Goal: Information Seeking & Learning: Learn about a topic

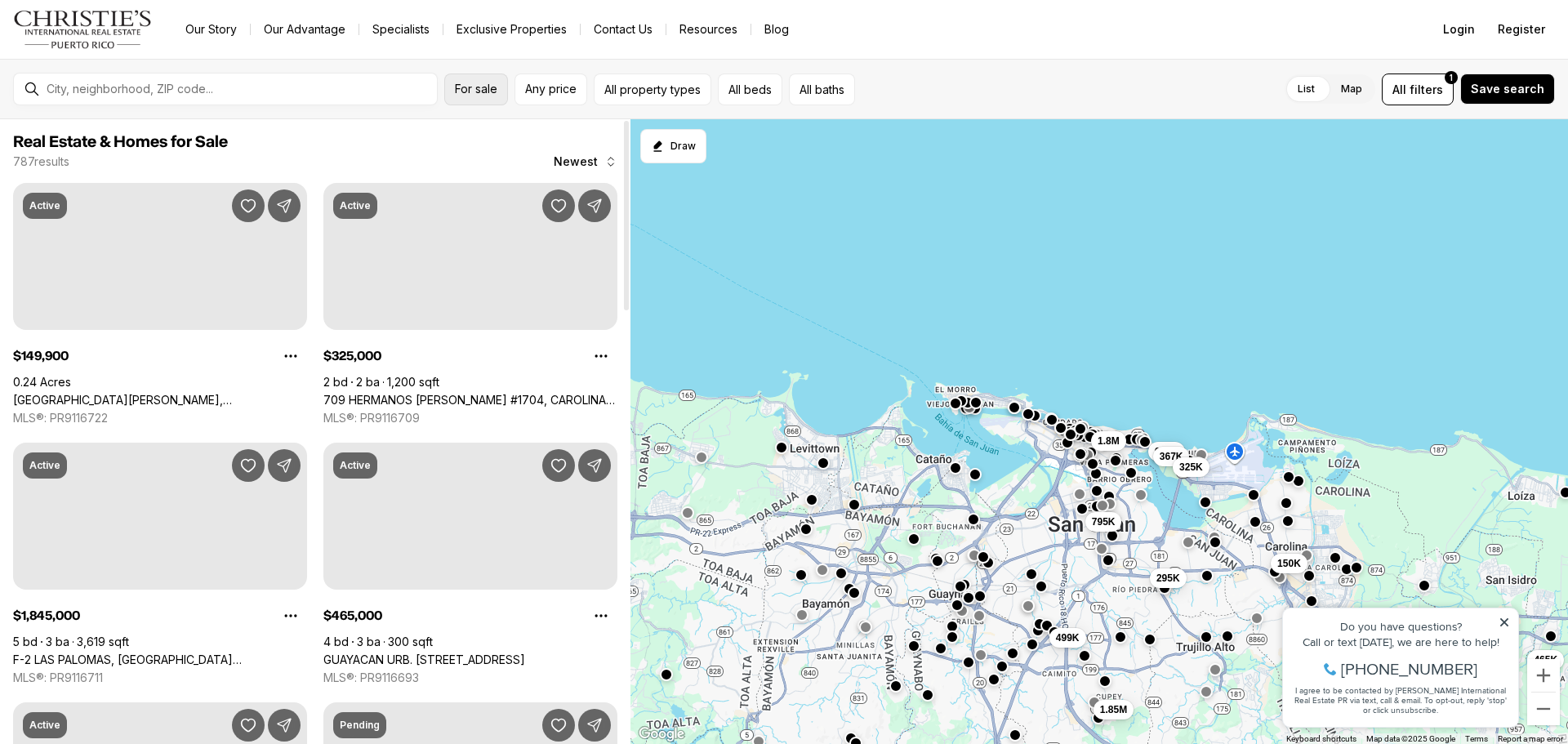
click at [489, 89] on span "For sale" at bounding box center [476, 89] width 42 height 13
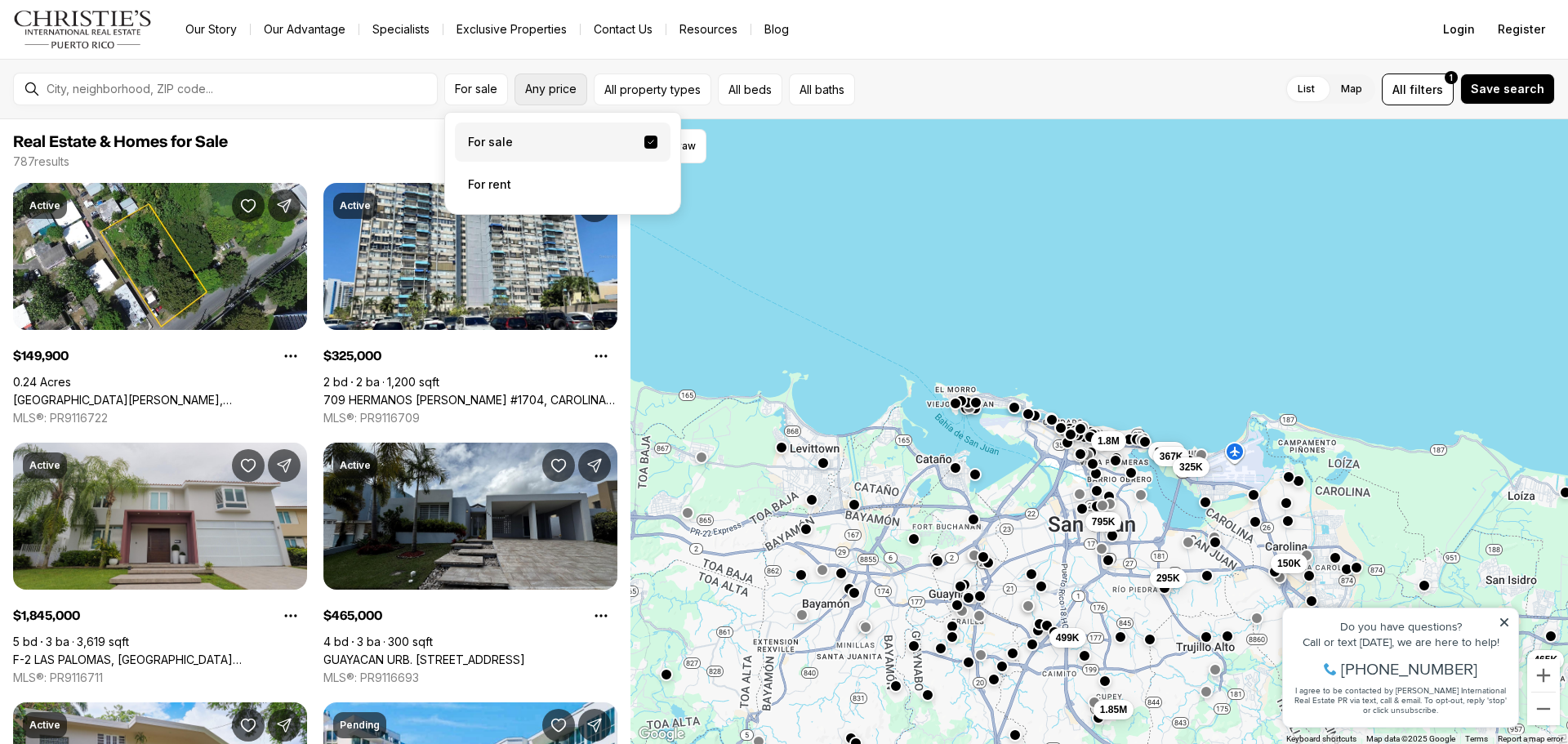
click at [537, 93] on span "Any price" at bounding box center [550, 89] width 51 height 13
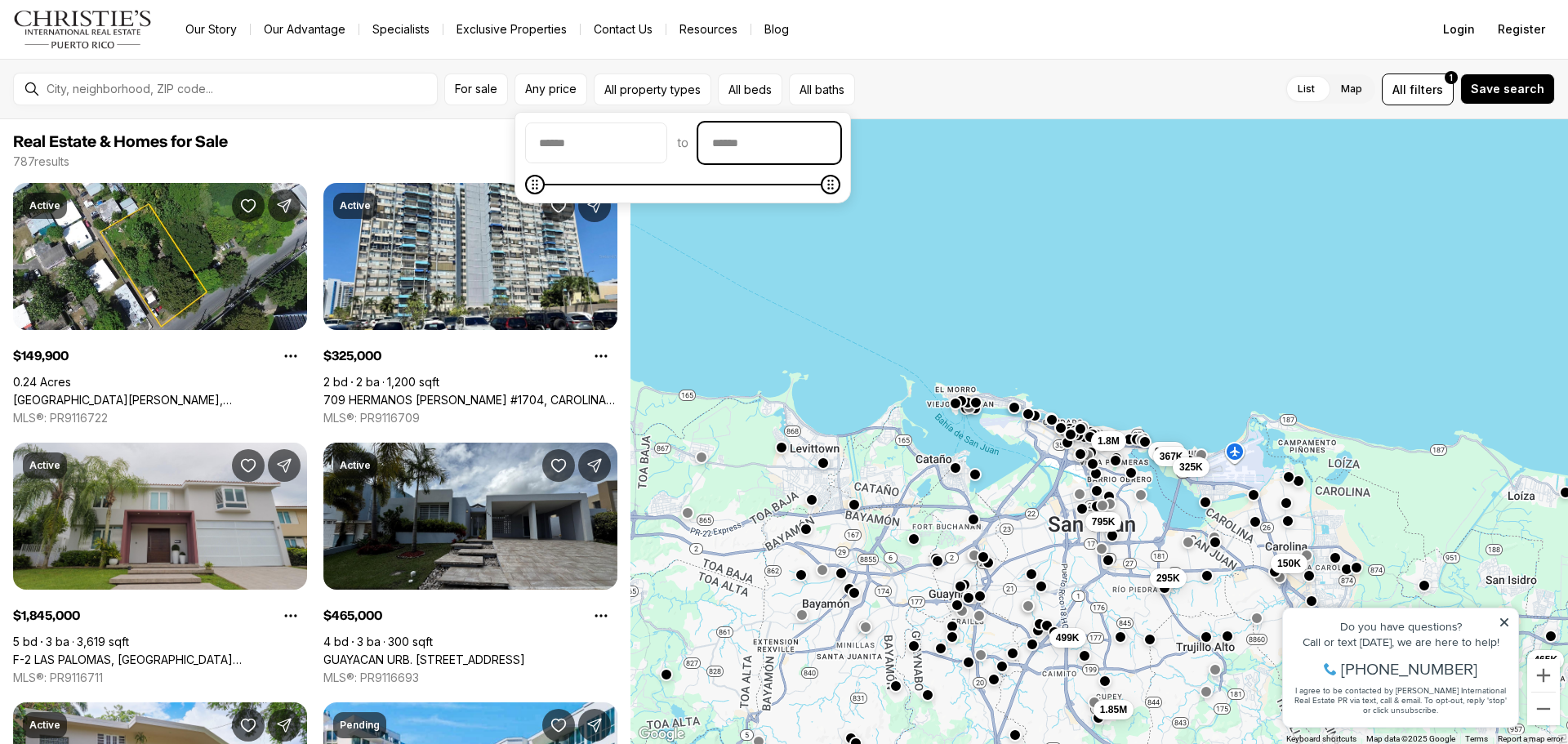
click at [787, 146] on input "priceMax" at bounding box center [769, 143] width 140 height 40
type input "********"
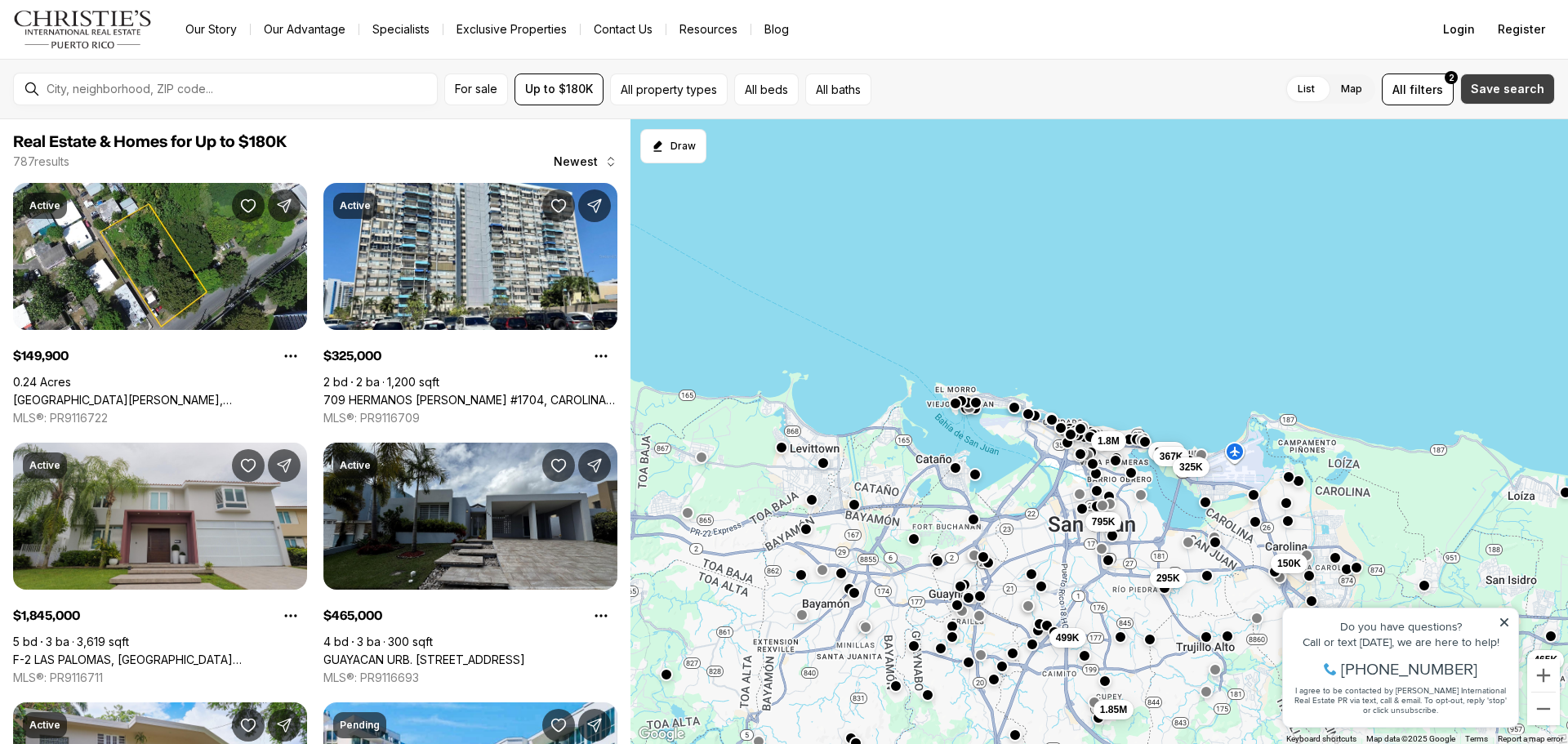
click at [1481, 87] on span "Save search" at bounding box center [1507, 89] width 73 height 13
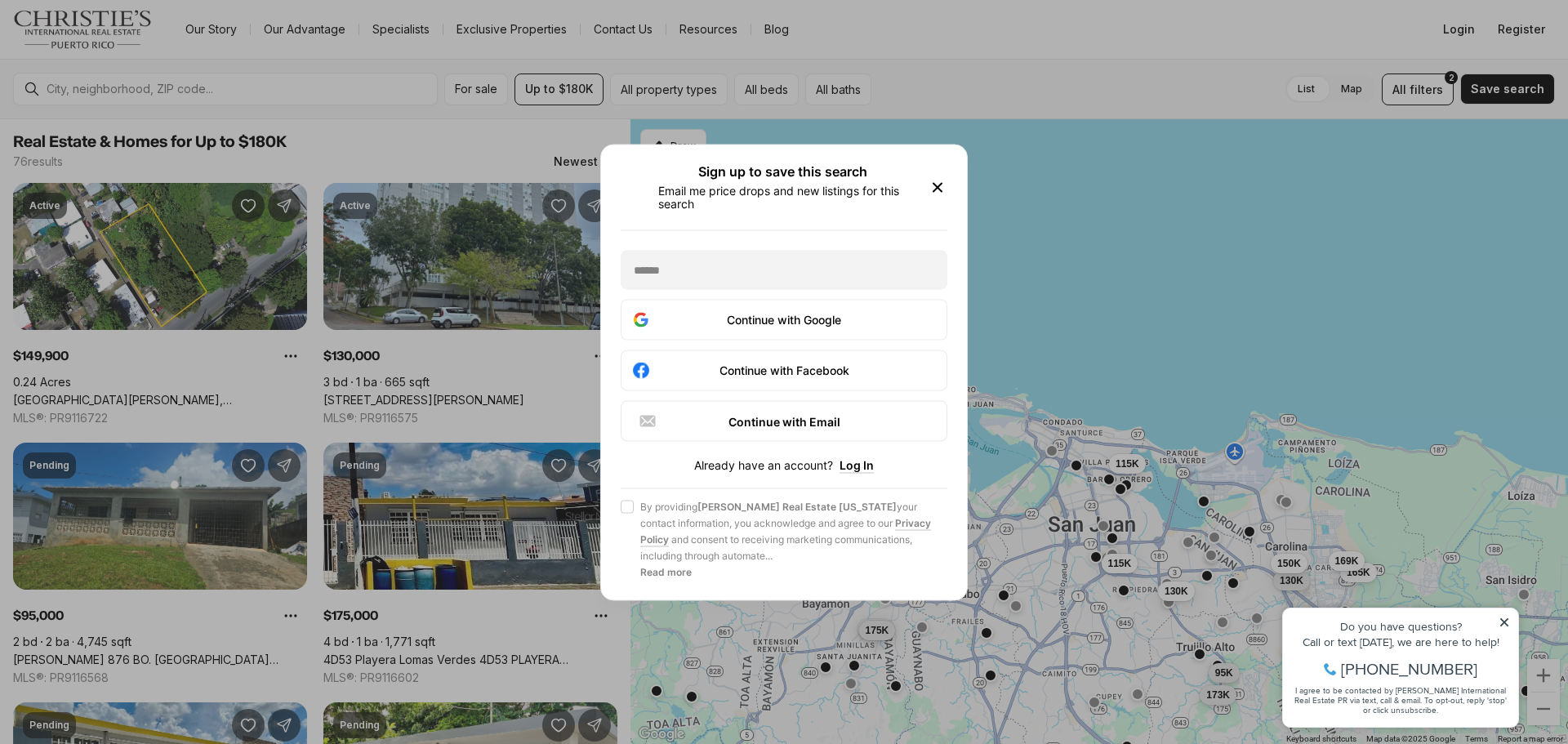
click at [923, 185] on div "Sign up to save this search Email me price drops and new listings for this sear…" at bounding box center [783, 187] width 289 height 45
click at [939, 184] on icon "button" at bounding box center [937, 187] width 19 height 19
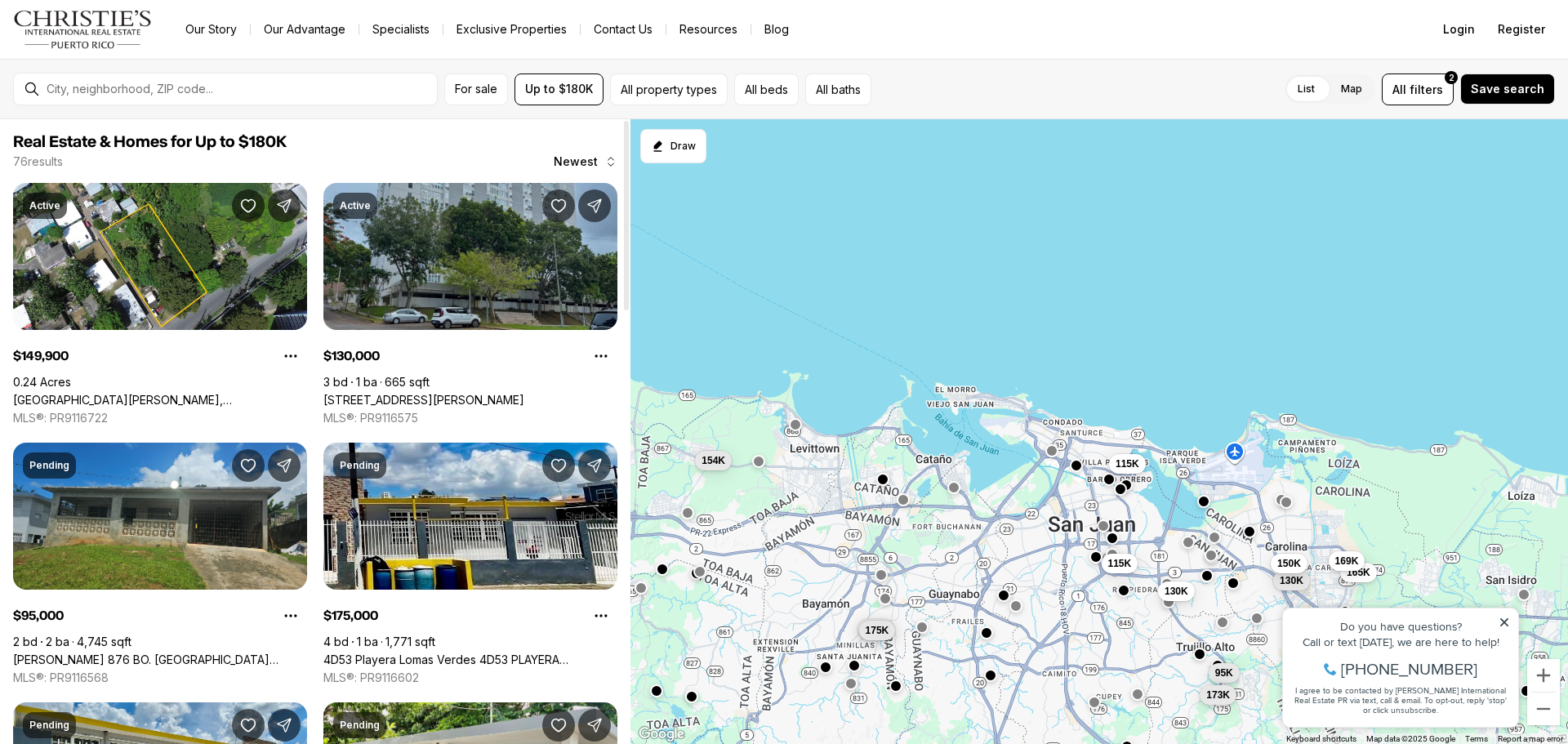
click at [457, 393] on link "[STREET_ADDRESS][PERSON_NAME]" at bounding box center [423, 400] width 201 height 14
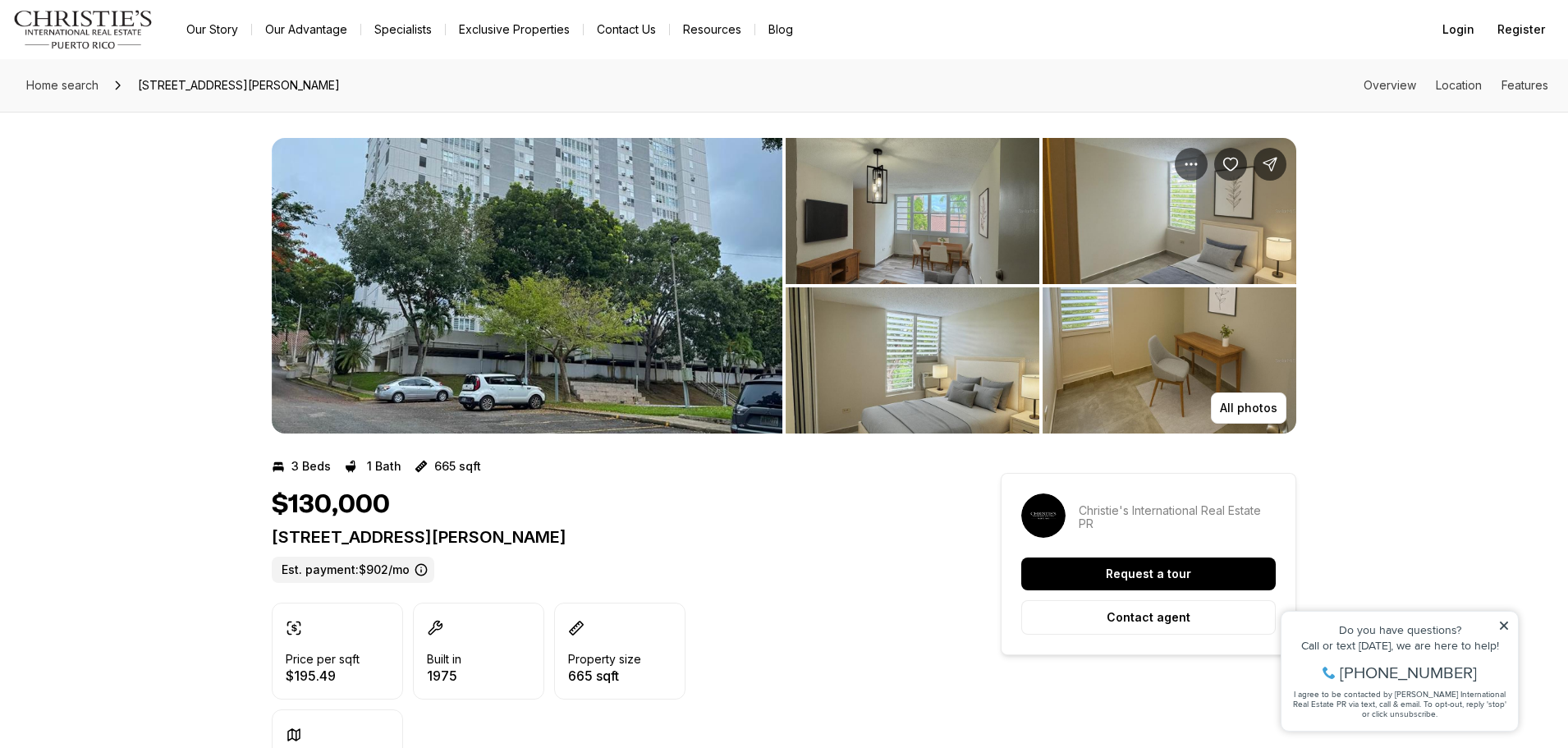
drag, startPoint x: 267, startPoint y: 540, endPoint x: 668, endPoint y: 538, distance: 401.0
click at [527, 305] on img "View image gallery" at bounding box center [527, 285] width 511 height 295
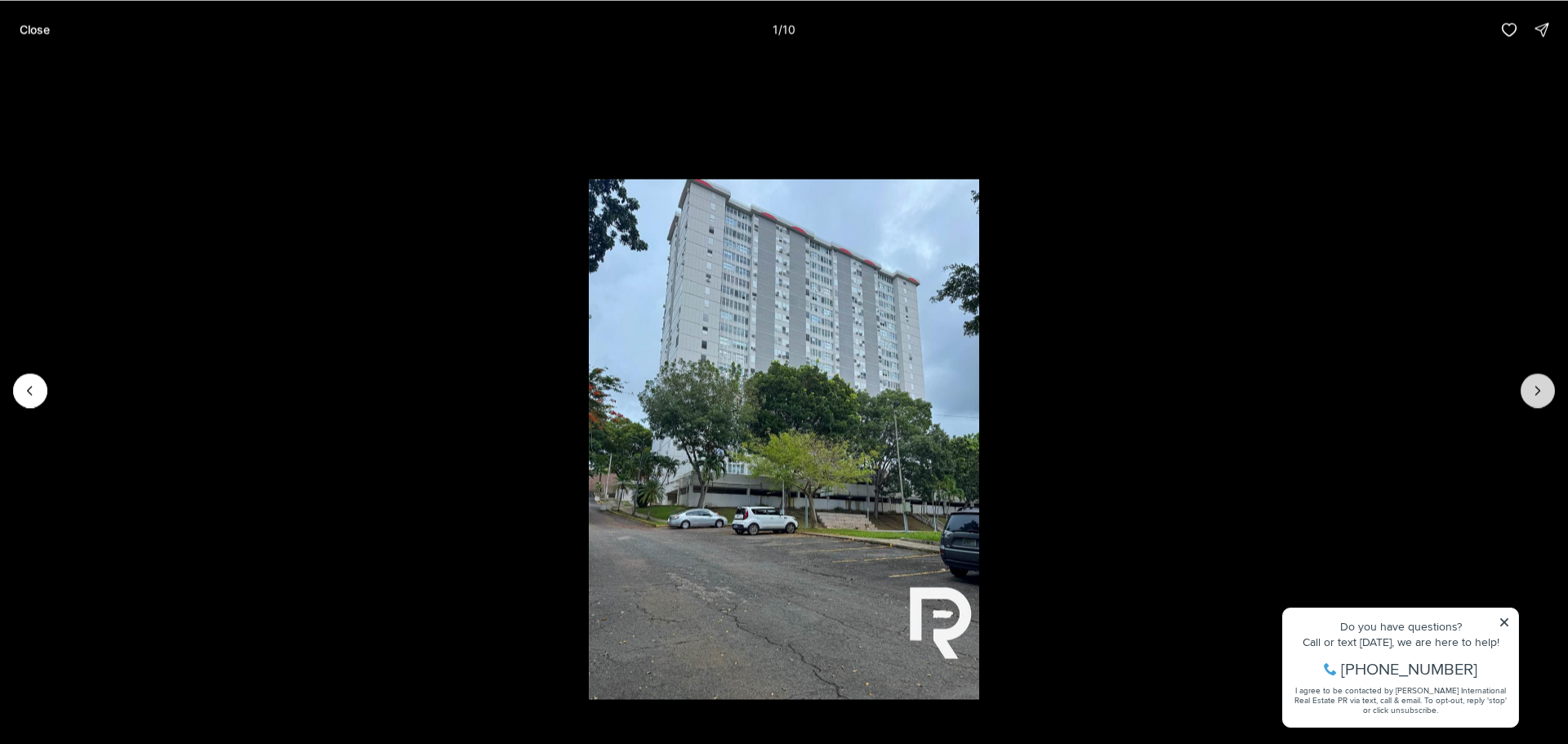
click at [1530, 385] on icon "Next slide" at bounding box center [1537, 390] width 16 height 16
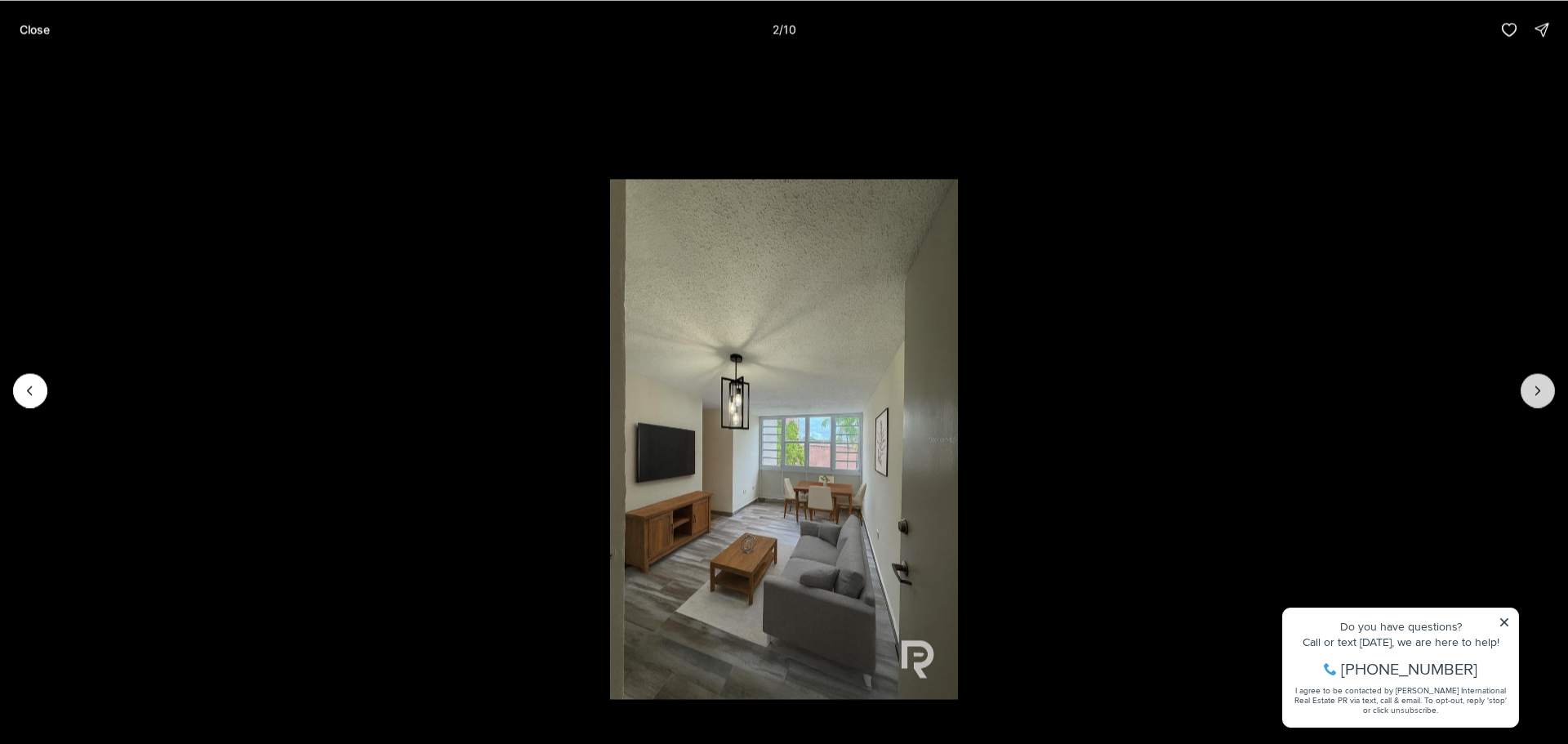
click at [1530, 385] on icon "Next slide" at bounding box center [1537, 390] width 16 height 16
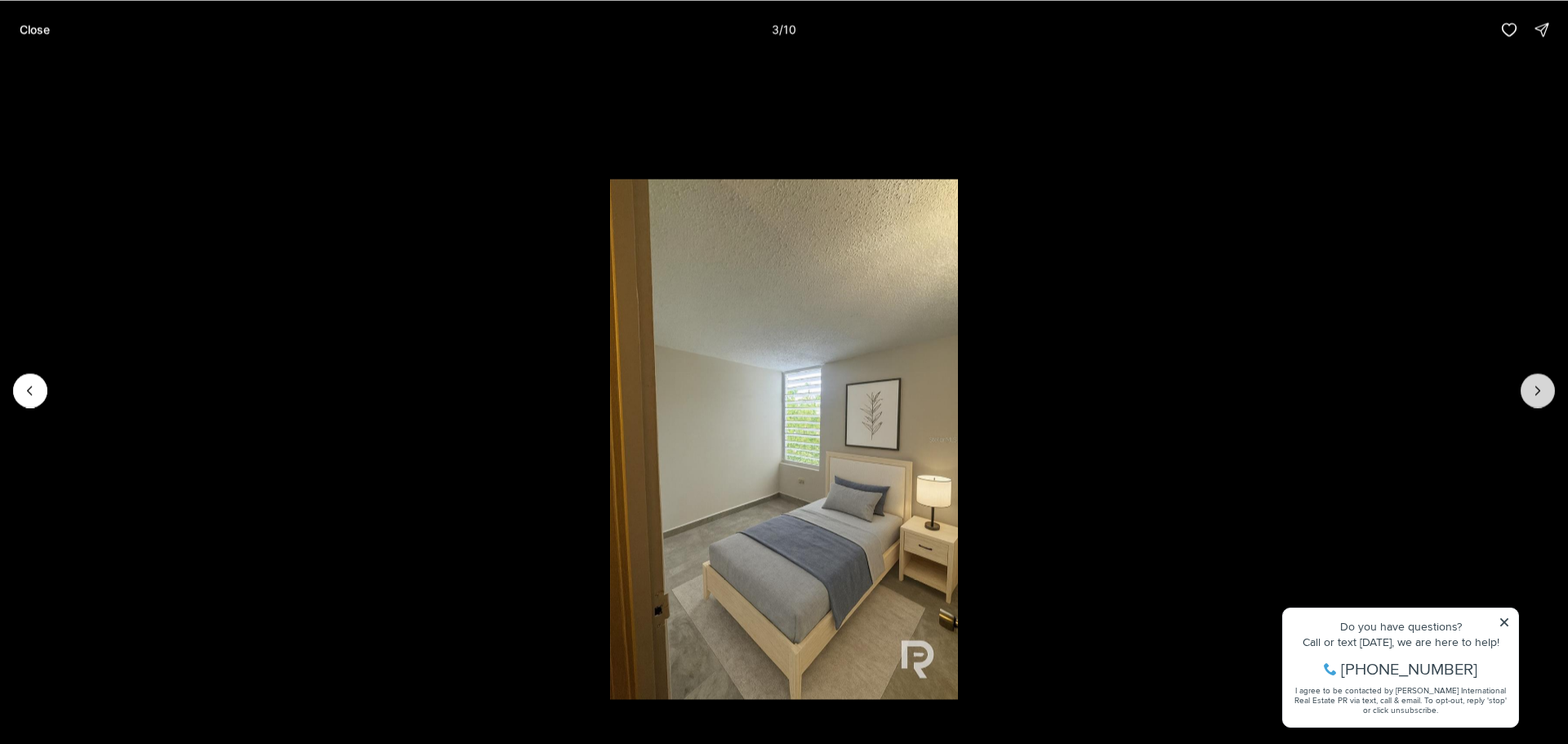
click at [1529, 385] on icon "Next slide" at bounding box center [1537, 390] width 16 height 16
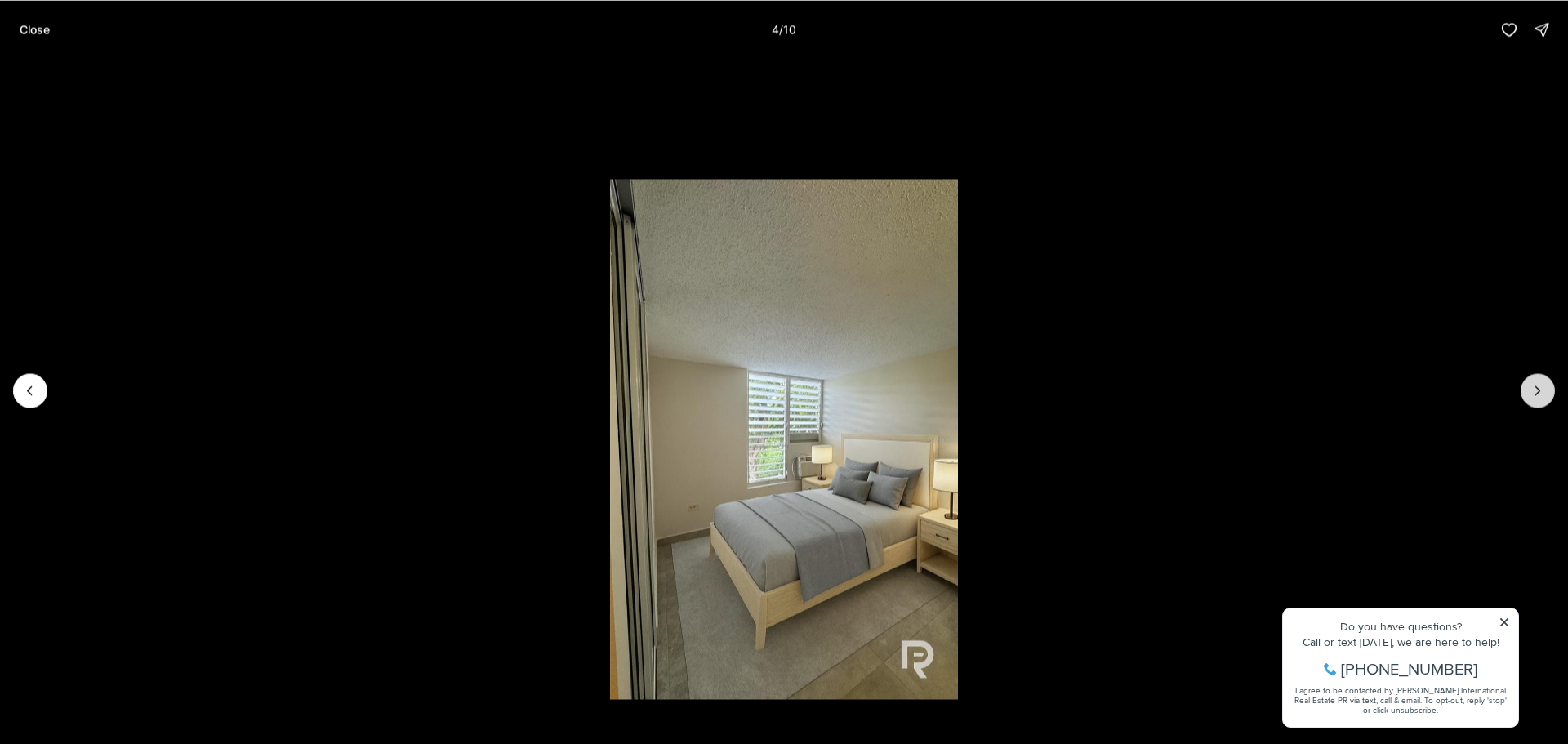
click at [1529, 385] on icon "Next slide" at bounding box center [1537, 390] width 16 height 16
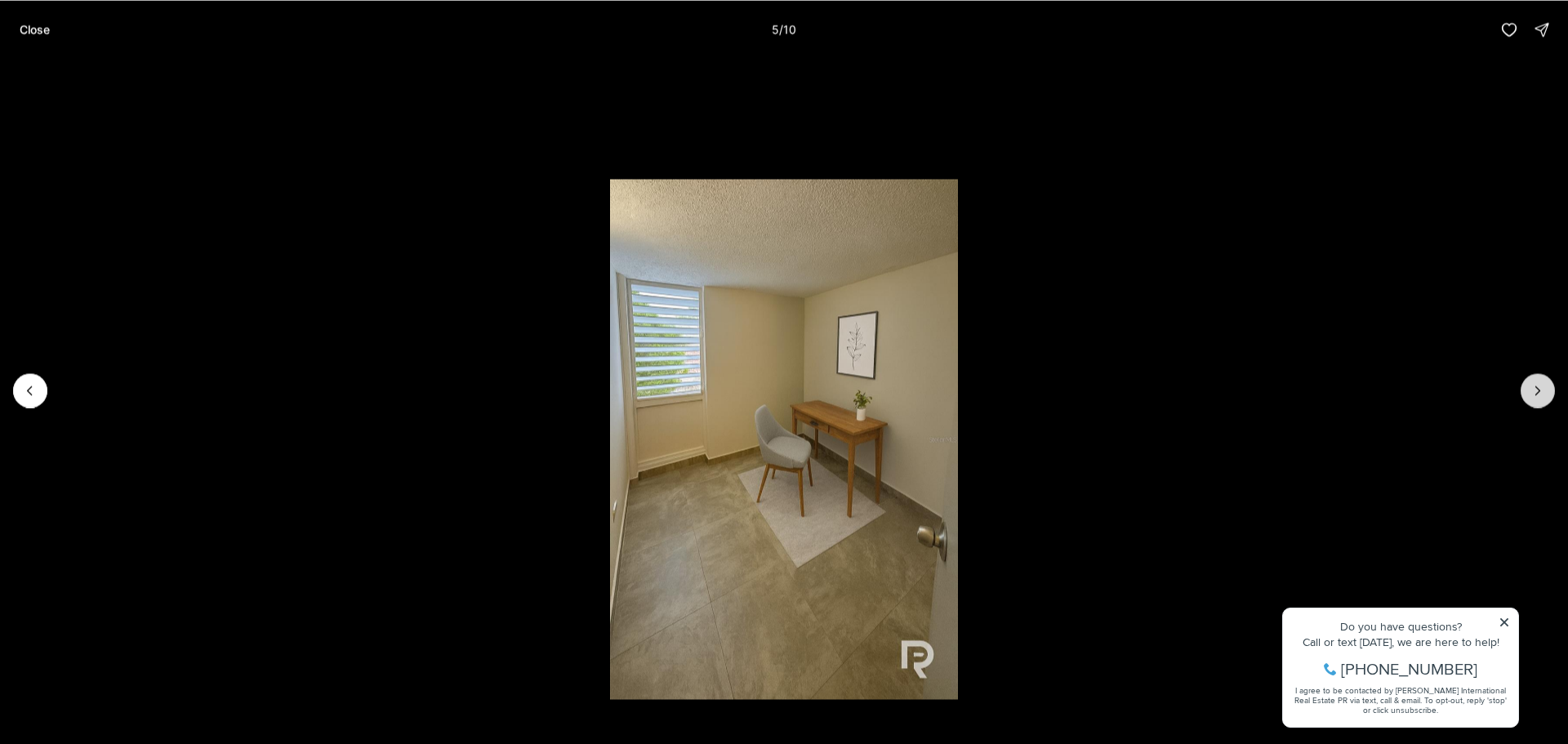
click at [1529, 385] on icon "Next slide" at bounding box center [1537, 390] width 16 height 16
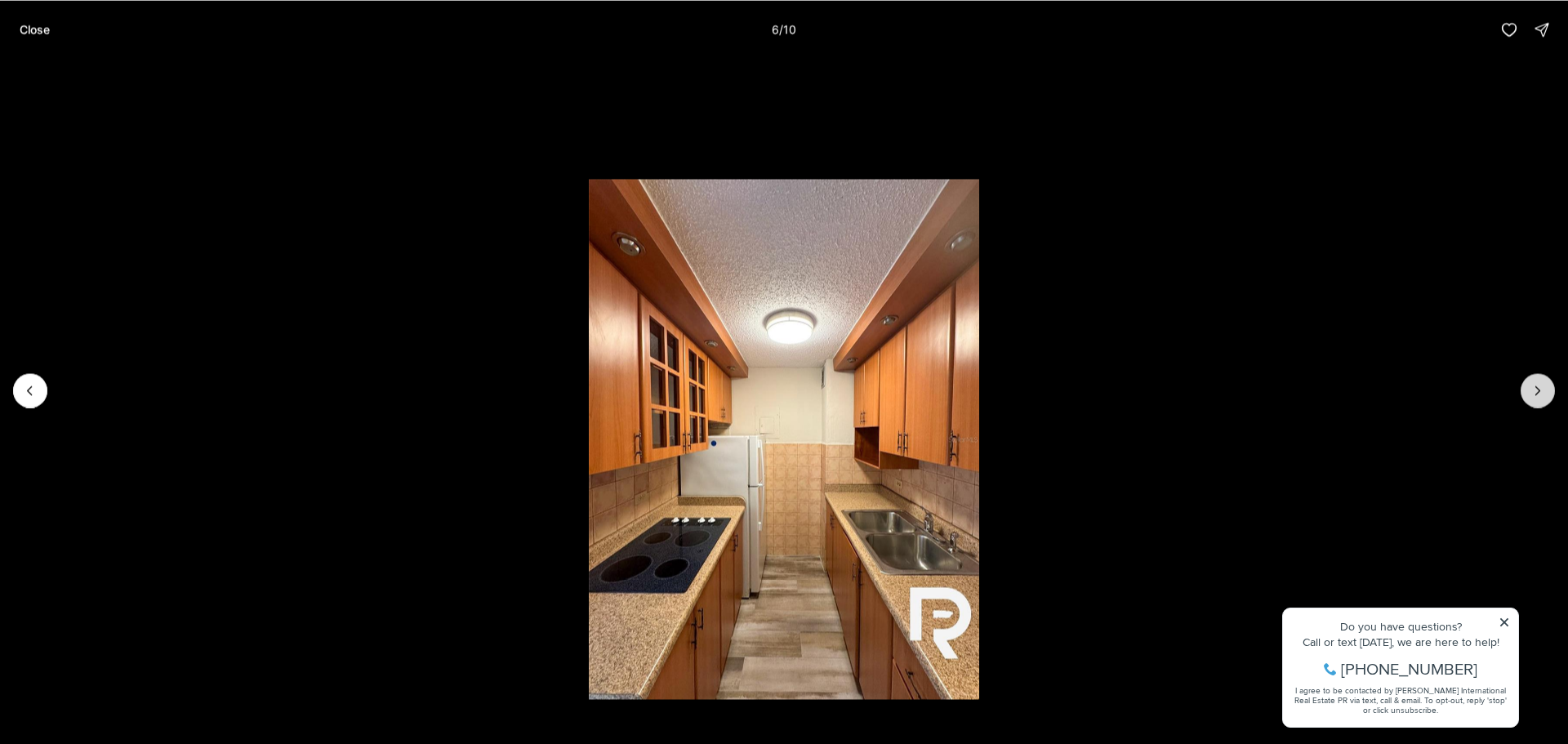
click at [1529, 385] on icon "Next slide" at bounding box center [1537, 390] width 16 height 16
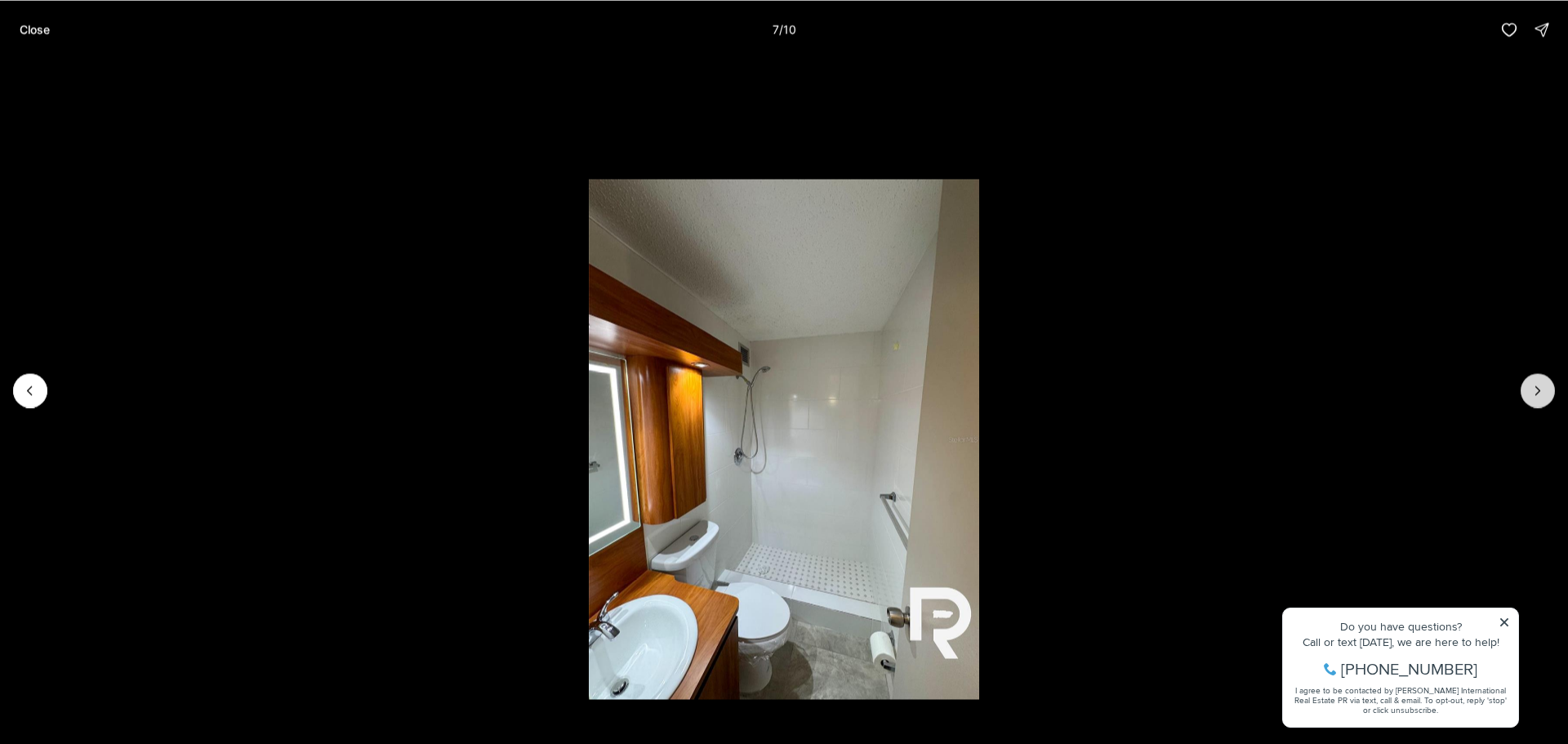
click at [1529, 385] on icon "Next slide" at bounding box center [1537, 390] width 16 height 16
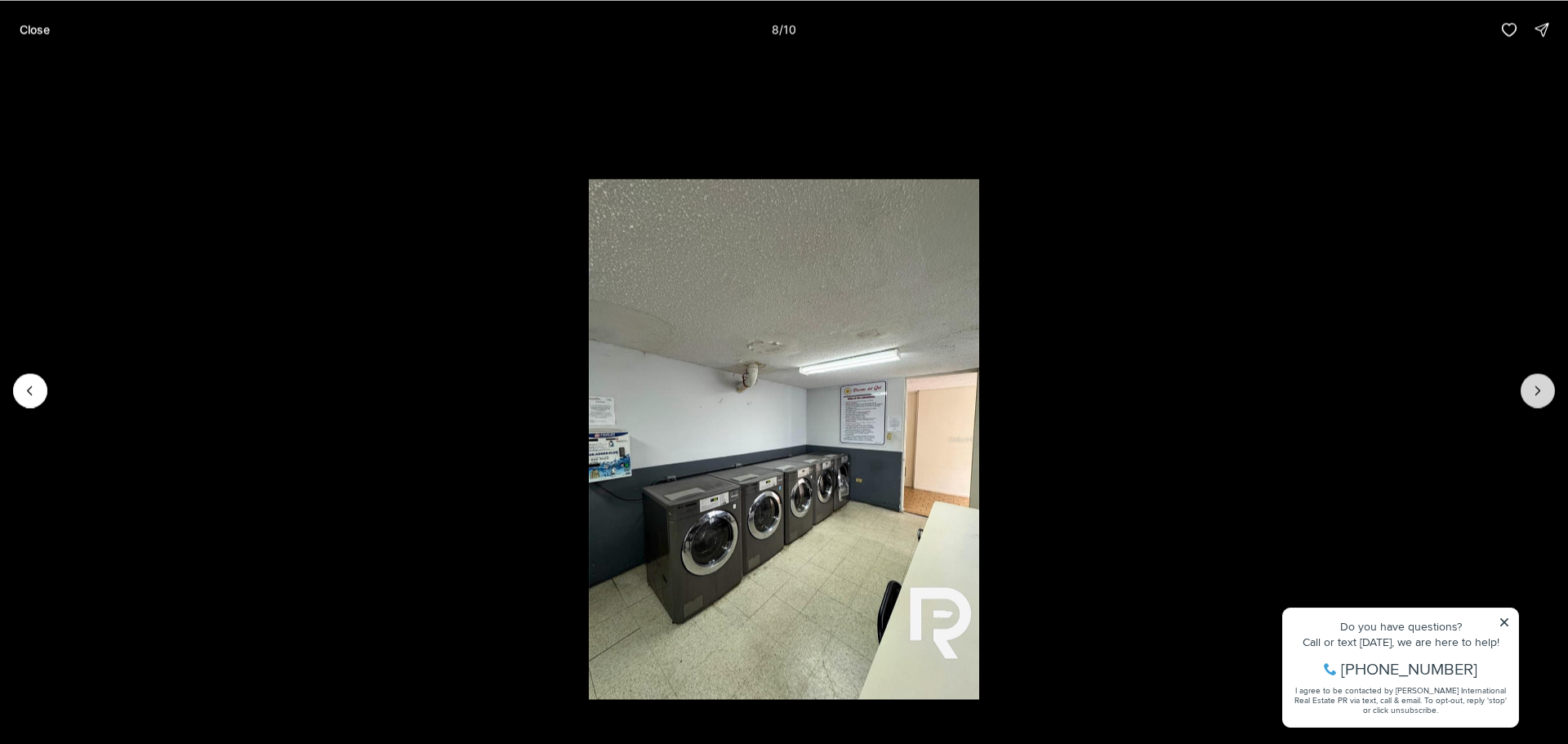
click at [1529, 385] on icon "Next slide" at bounding box center [1537, 390] width 16 height 16
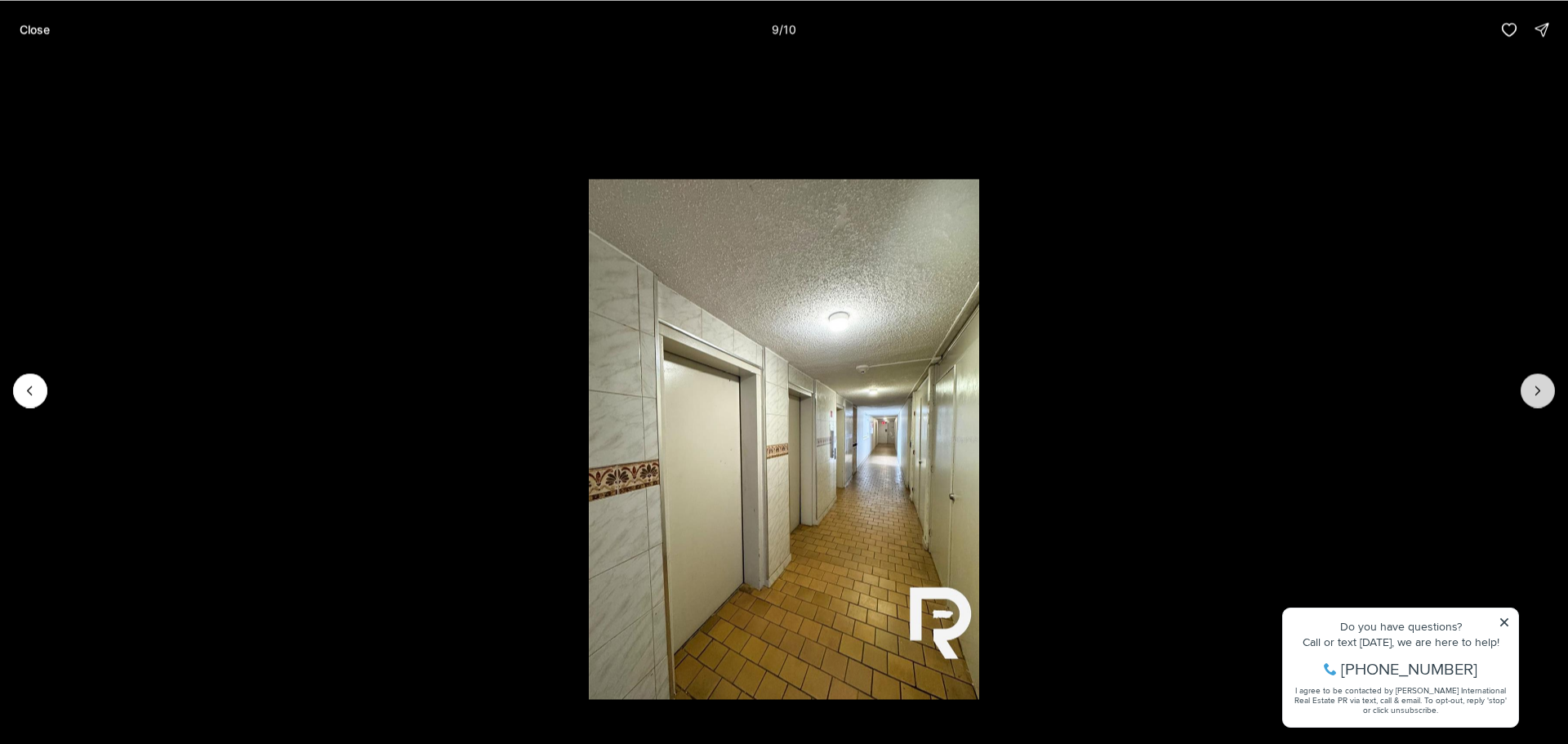
click at [1529, 385] on icon "Next slide" at bounding box center [1537, 390] width 16 height 16
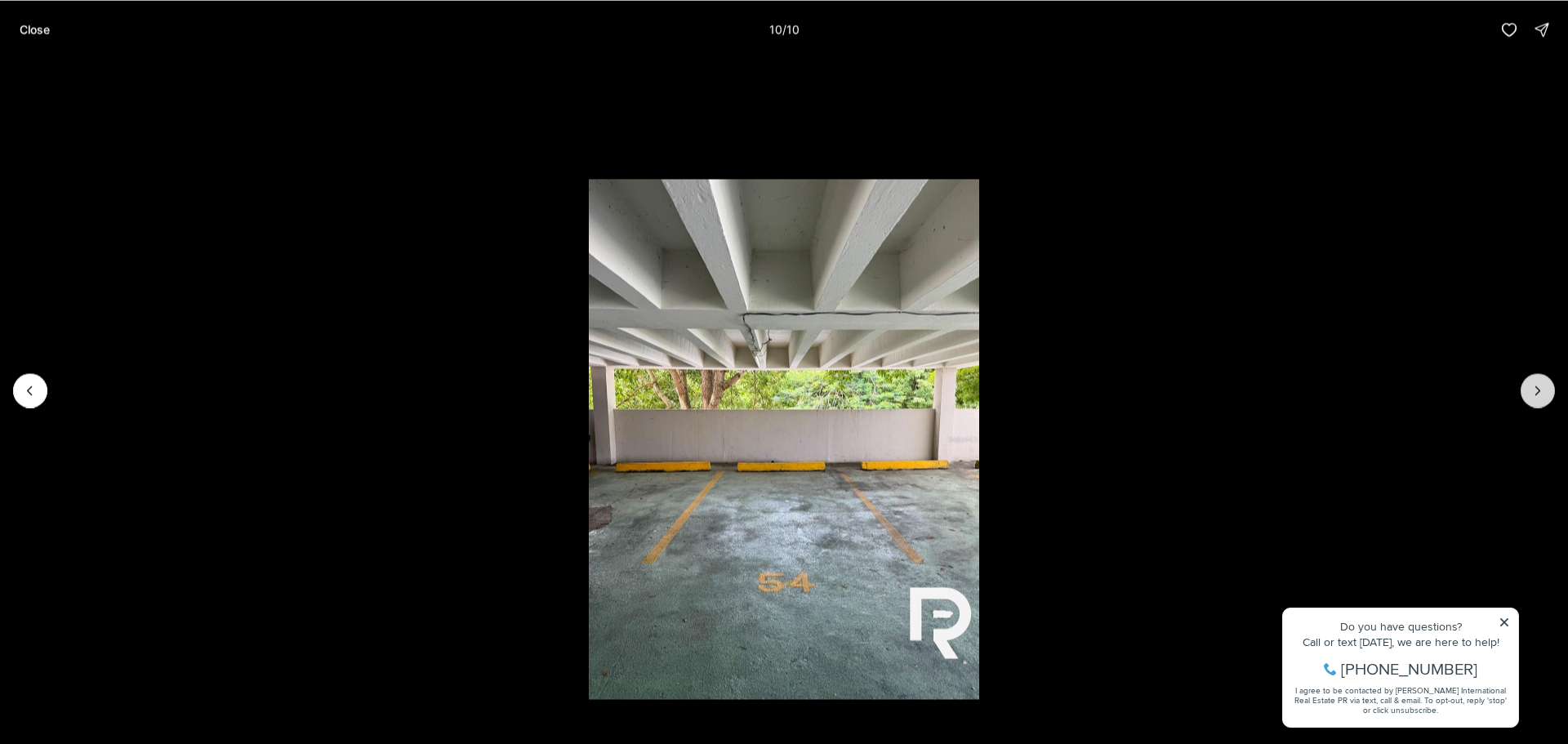
click at [1529, 385] on div at bounding box center [1537, 391] width 34 height 35
click at [56, 27] on button "Close" at bounding box center [34, 29] width 50 height 33
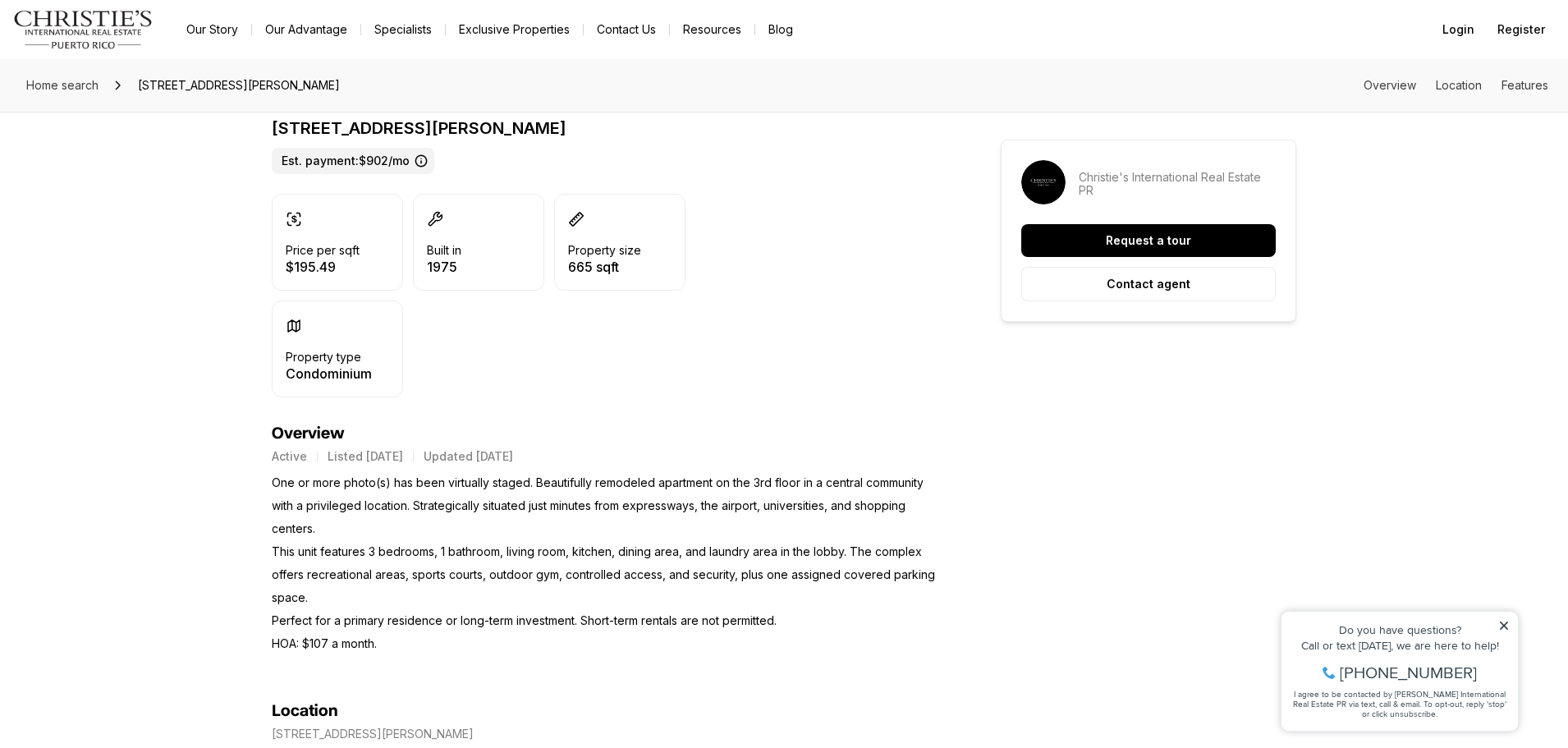
scroll to position [410, 0]
click at [330, 566] on p "One or more photo(s) has been virtually staged. Beautifully remodeled apartment…" at bounding box center [606, 561] width 670 height 184
click at [569, 556] on p "One or more photo(s) has been virtually staged. Beautifully remodeled apartment…" at bounding box center [606, 561] width 670 height 184
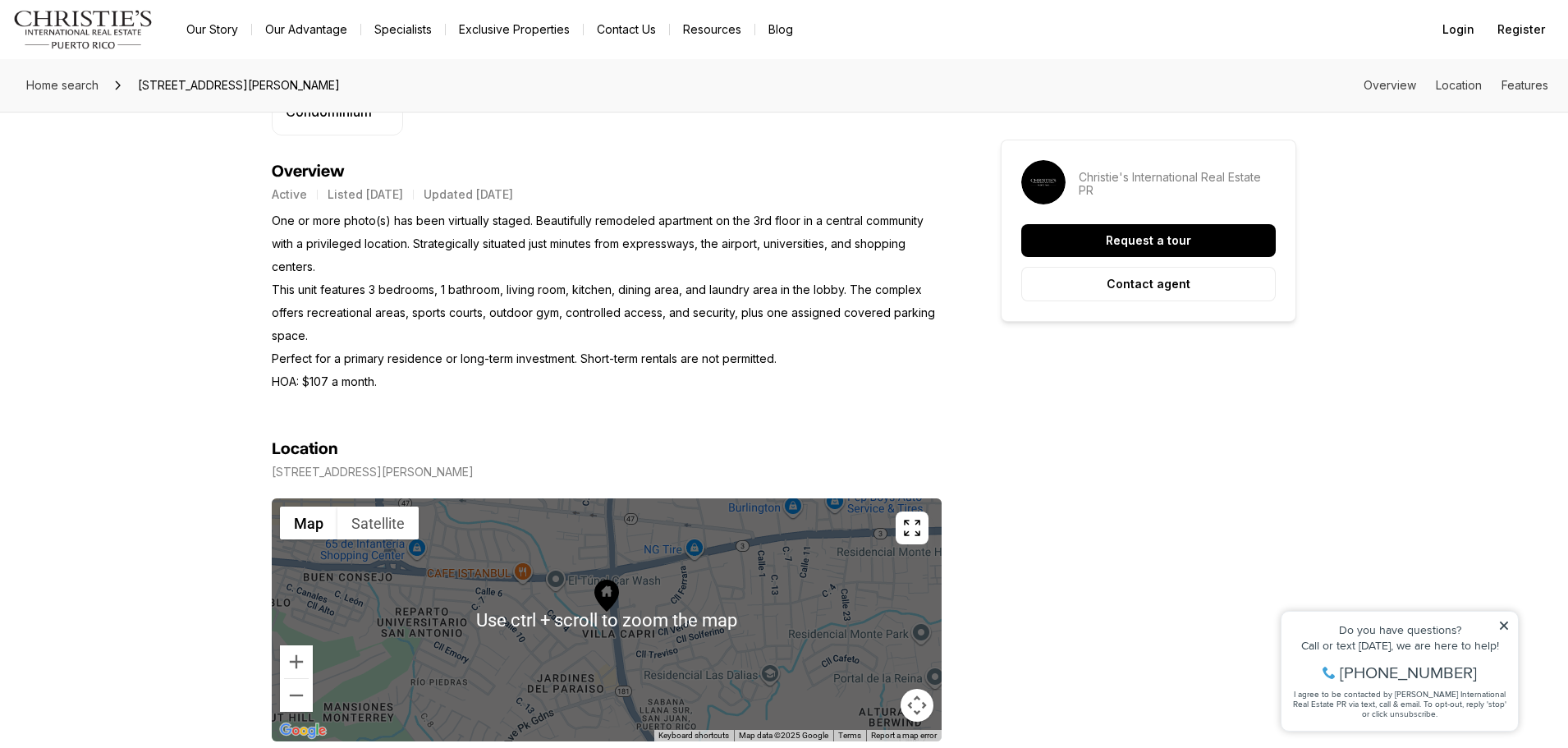
scroll to position [822, 0]
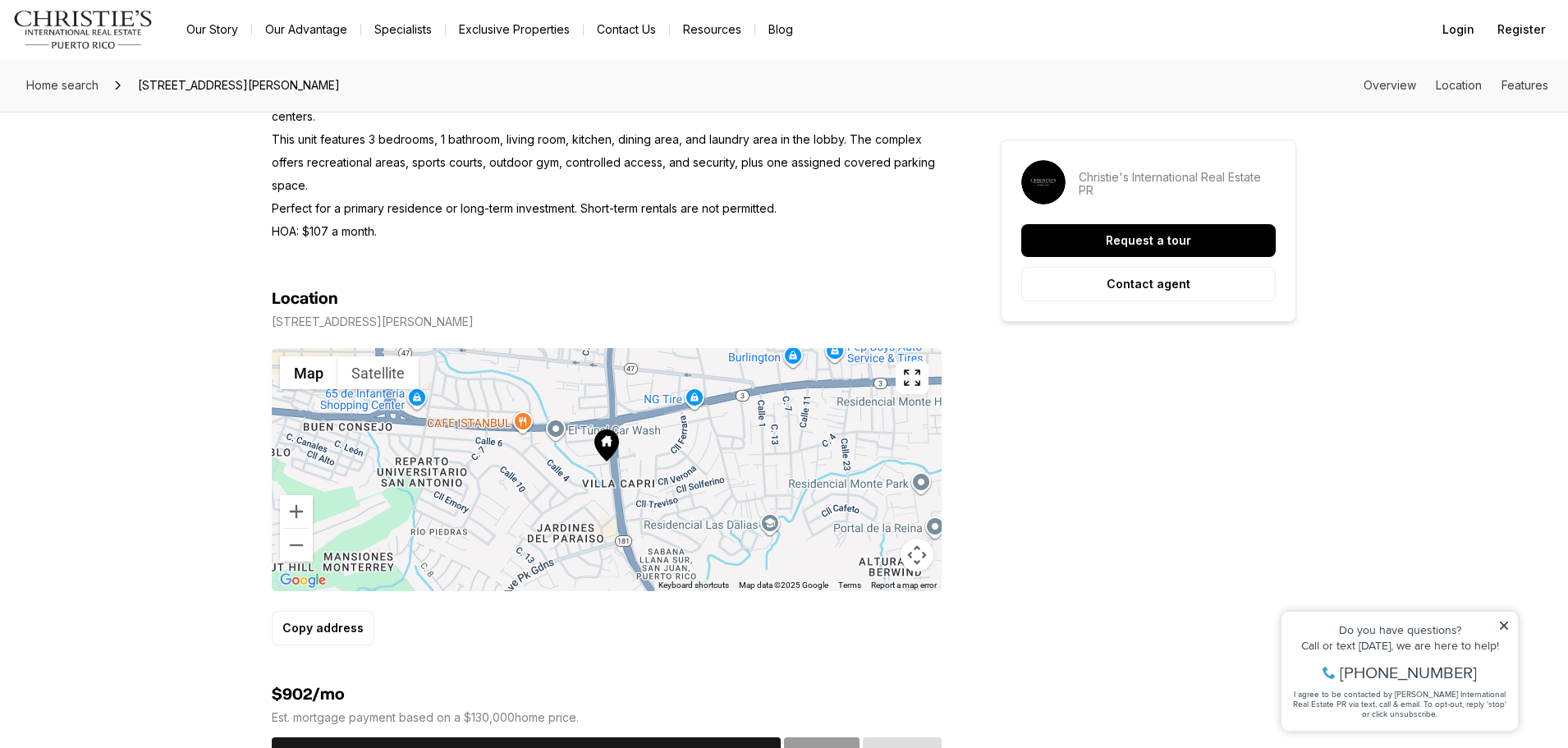
click at [916, 377] on icon "button" at bounding box center [912, 377] width 19 height 19
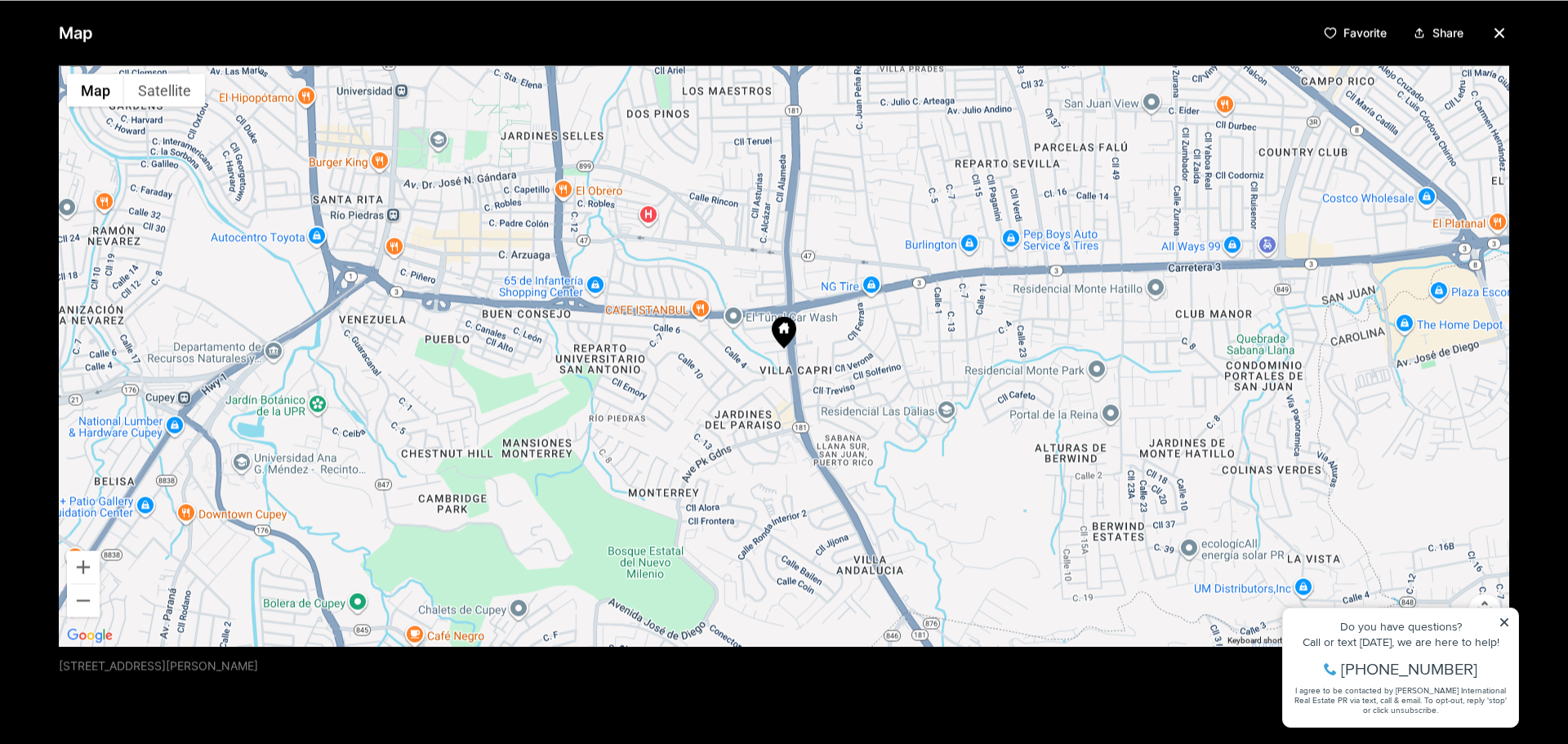
click at [765, 338] on div at bounding box center [784, 356] width 1450 height 581
click at [1489, 35] on icon "button" at bounding box center [1498, 32] width 19 height 19
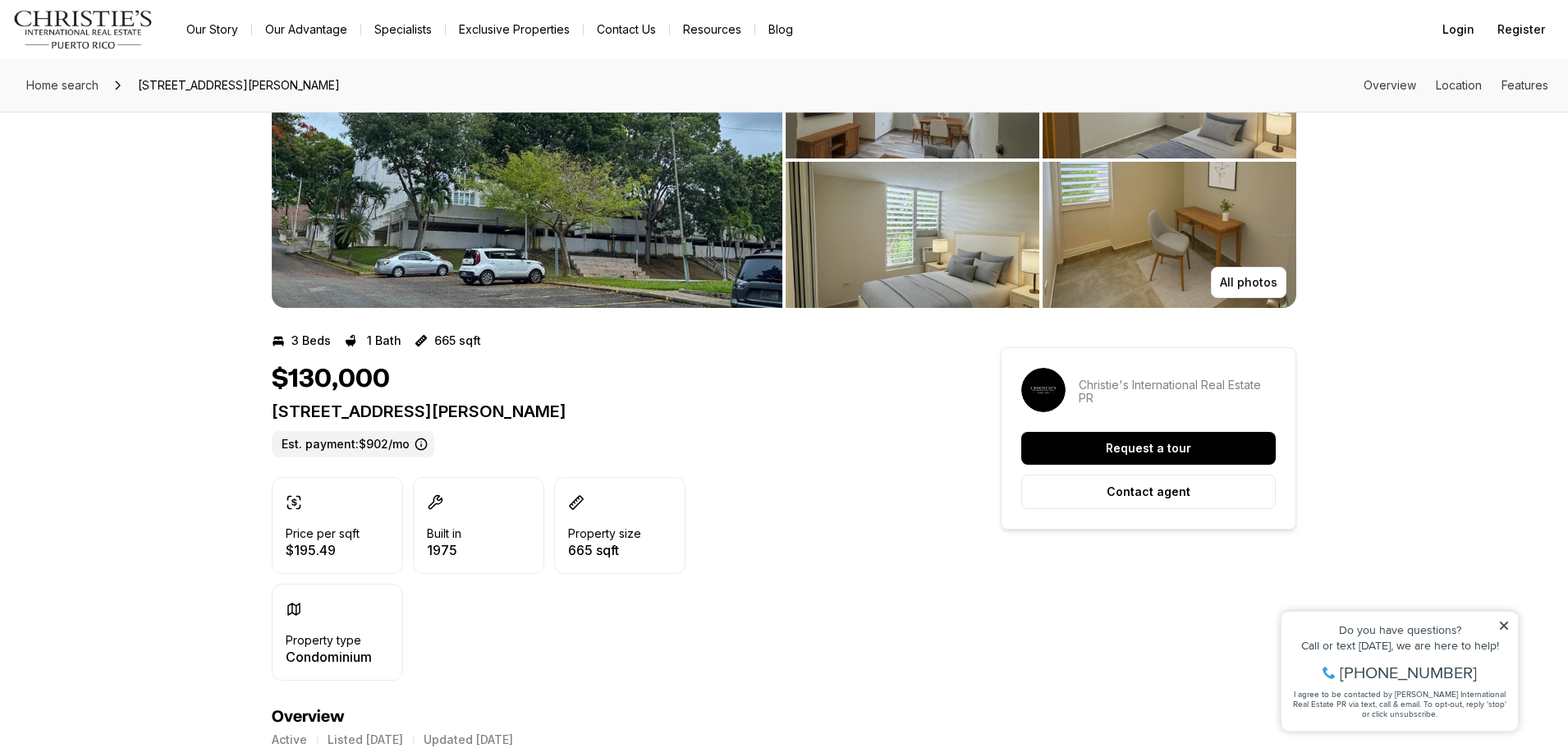
scroll to position [0, 0]
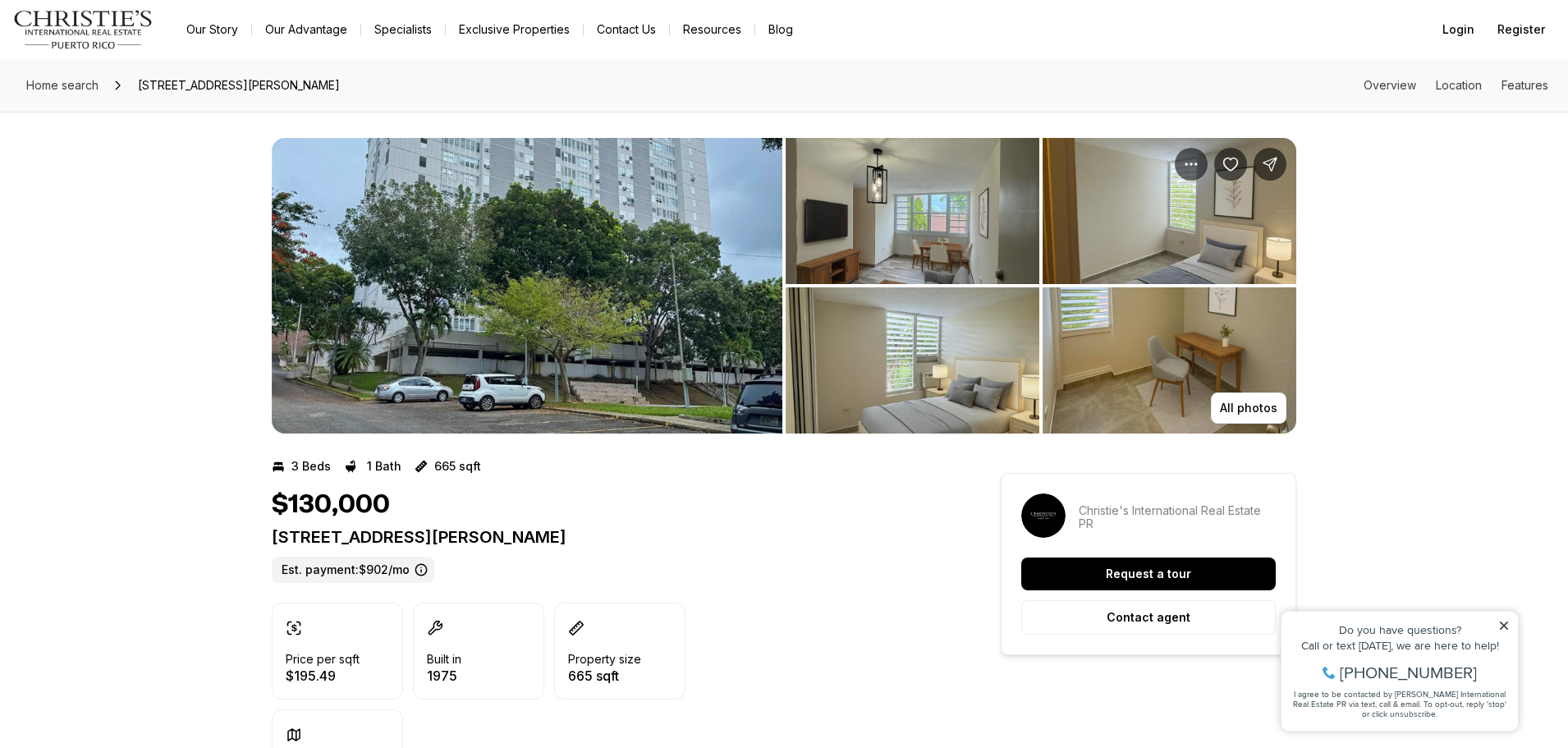
click at [456, 316] on img "View image gallery" at bounding box center [527, 285] width 511 height 295
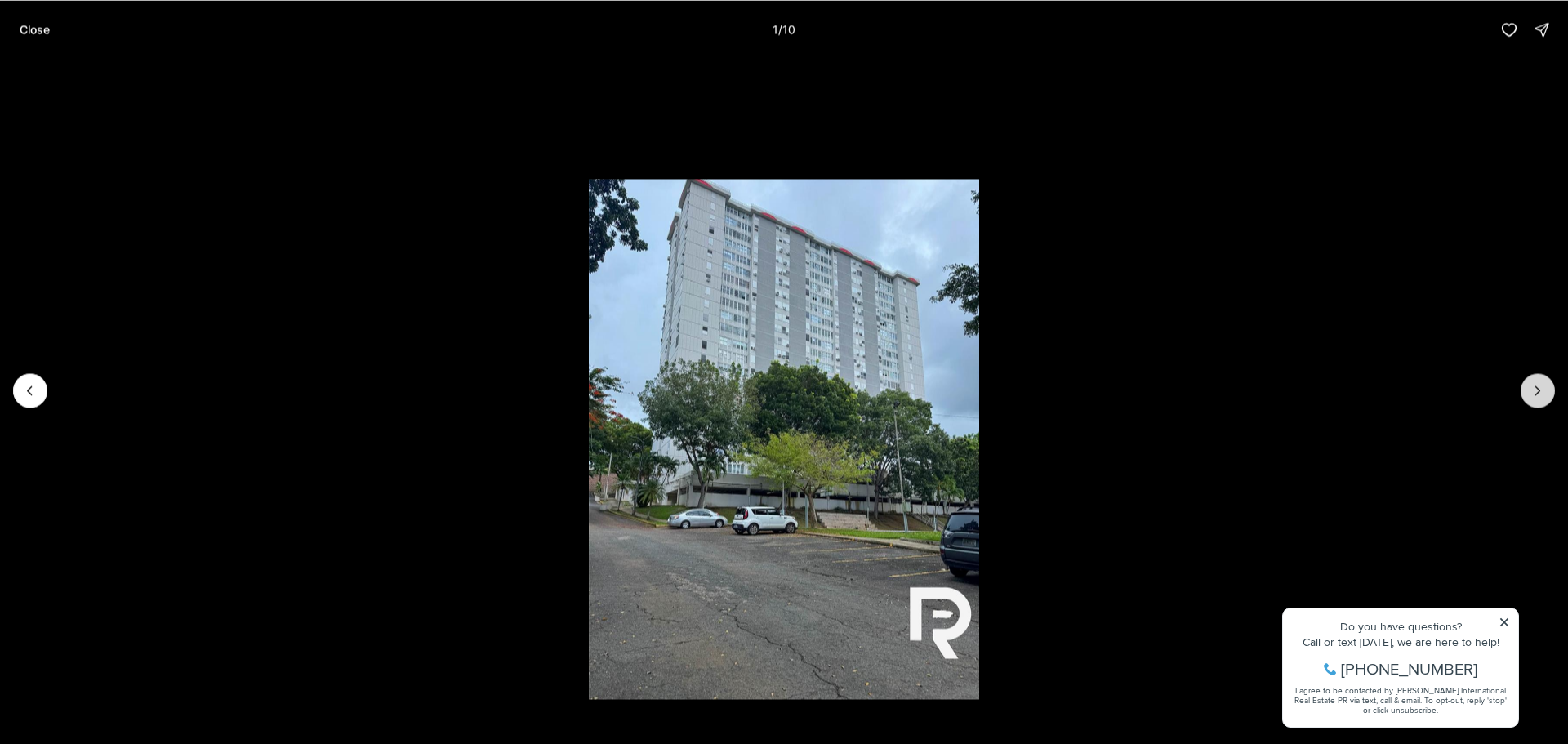
click at [1546, 387] on button "Next slide" at bounding box center [1537, 391] width 34 height 35
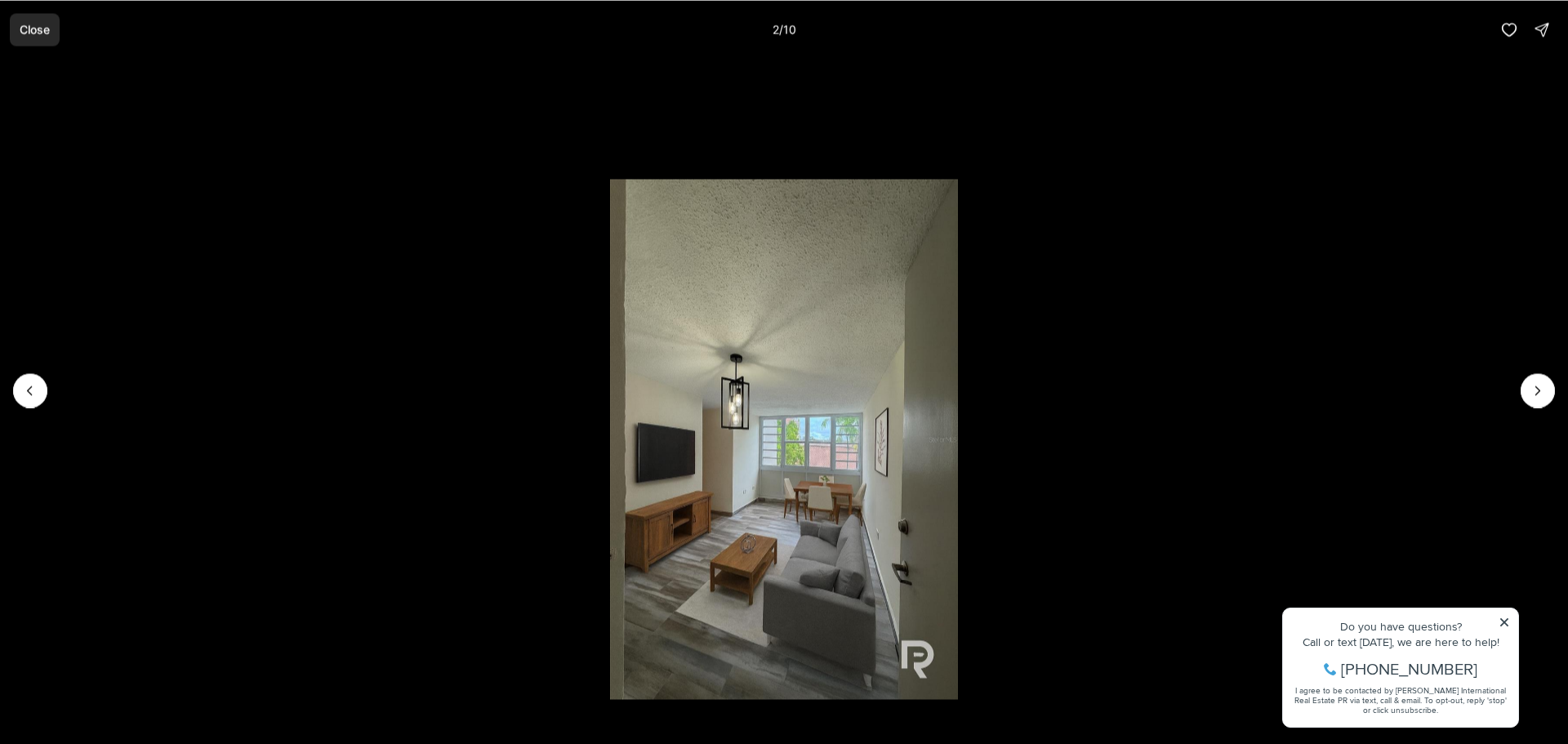
click at [31, 28] on p "Close" at bounding box center [34, 29] width 30 height 13
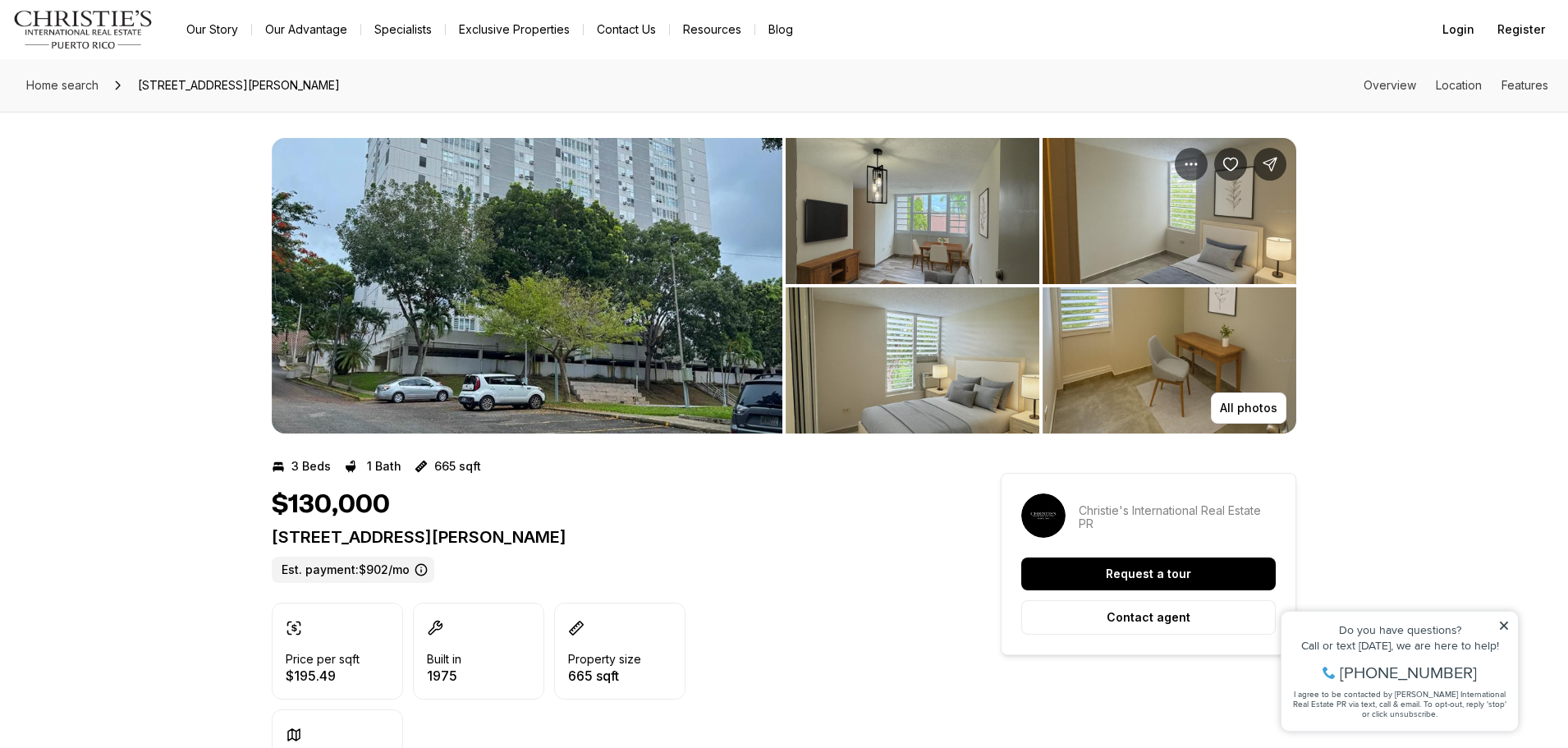
drag, startPoint x: 656, startPoint y: 536, endPoint x: 255, endPoint y: 536, distance: 401.0
copy p "[STREET_ADDRESS][PERSON_NAME]"
